Goal: Ask a question

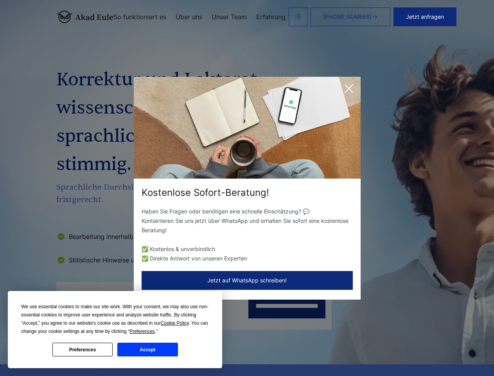
click at [247, 188] on div "Kostenlose Sofort-Beratung!" at bounding box center [247, 192] width 227 height 13
click at [176, 323] on span "Cookie Policy" at bounding box center [175, 322] width 28 height 5
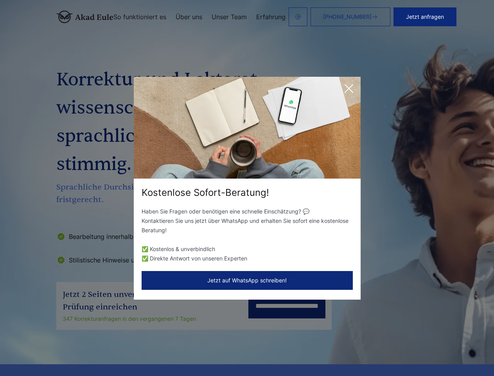
click at [151, 331] on div "Kostenlose Sofort-Beratung! Haben Sie Fragen oder benötigen eine schnelle Einsc…" at bounding box center [247, 188] width 494 height 376
click at [83, 349] on div "Kostenlose Sofort-Beratung! Haben Sie Fragen oder benötigen eine schnelle Einsc…" at bounding box center [247, 188] width 494 height 376
click at [148, 349] on div "Kostenlose Sofort-Beratung! Haben Sie Fragen oder benötigen eine schnelle Einsc…" at bounding box center [247, 188] width 494 height 376
click at [453, 17] on button "Jetzt anfragen" at bounding box center [425, 16] width 63 height 19
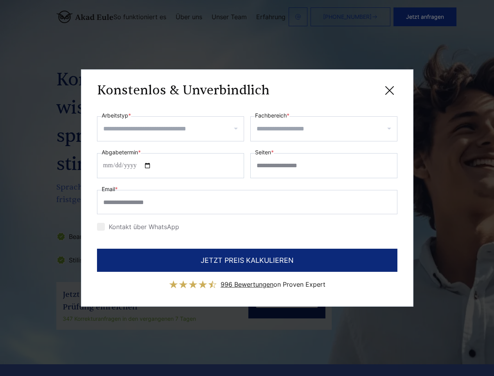
click at [349, 88] on div "Konstenlos & Unverbindlich" at bounding box center [247, 90] width 300 height 10
click at [247, 280] on span "996 Bewertungen" at bounding box center [247, 284] width 53 height 8
